Goal: Information Seeking & Learning: Learn about a topic

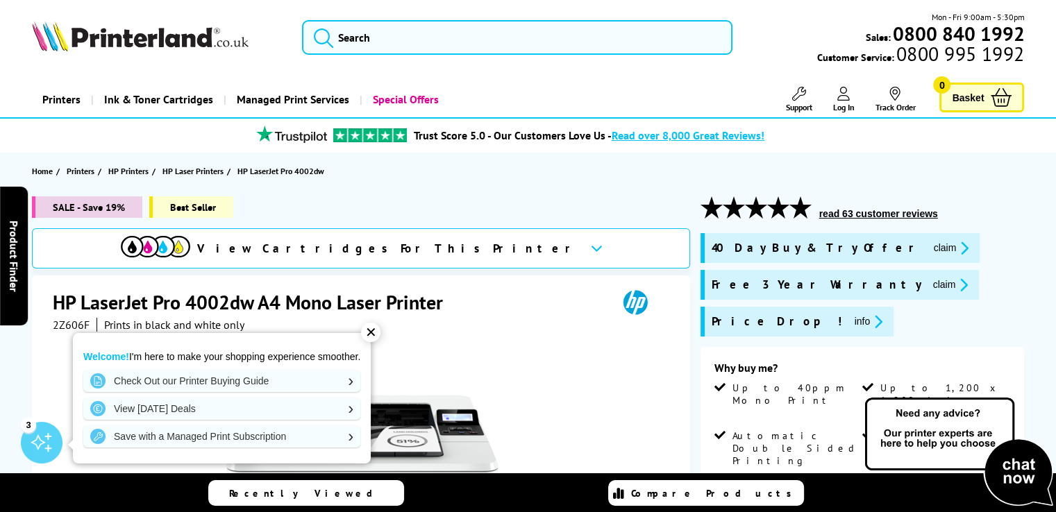
click at [372, 328] on div "✕" at bounding box center [370, 332] width 19 height 19
